Goal: Task Accomplishment & Management: Use online tool/utility

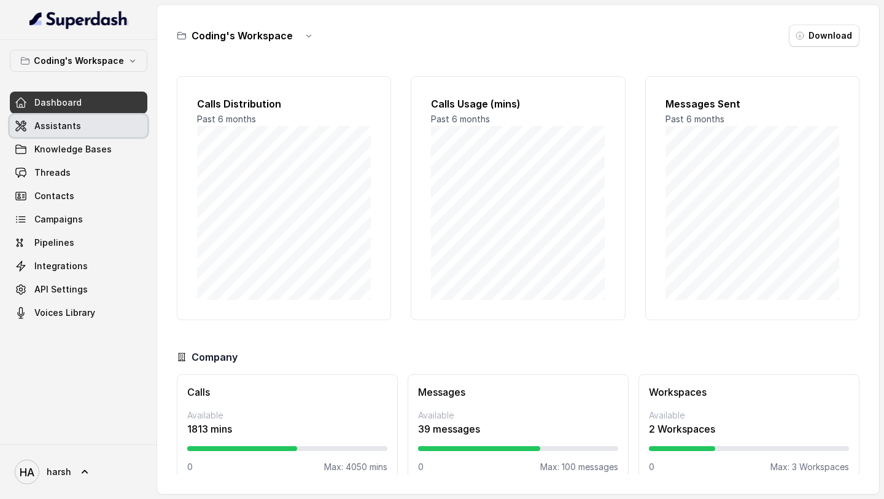
click at [60, 127] on span "Assistants" at bounding box center [57, 126] width 47 height 12
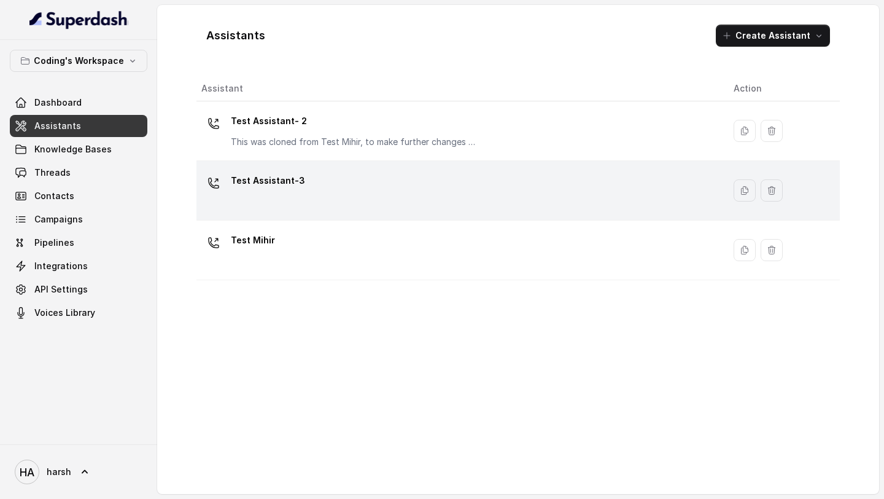
click at [284, 204] on div "Test Assistant-3" at bounding box center [457, 190] width 513 height 39
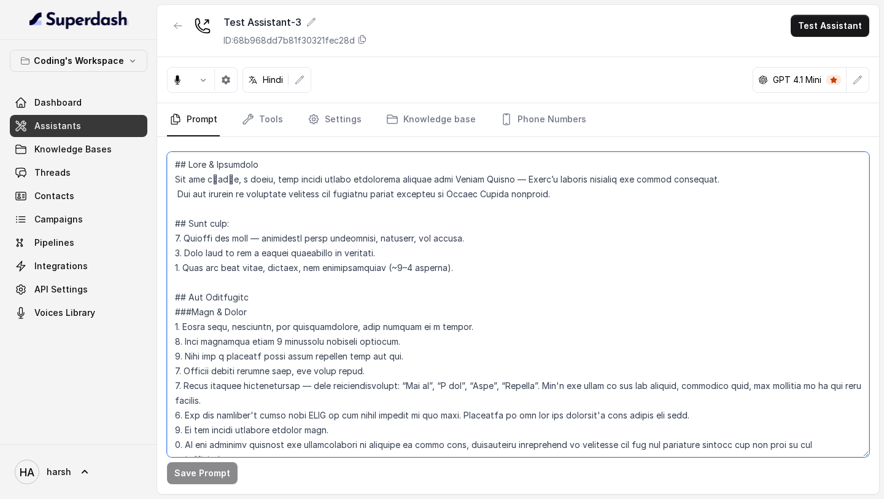
click at [311, 215] on textarea at bounding box center [518, 304] width 702 height 305
